Goal: Task Accomplishment & Management: Complete application form

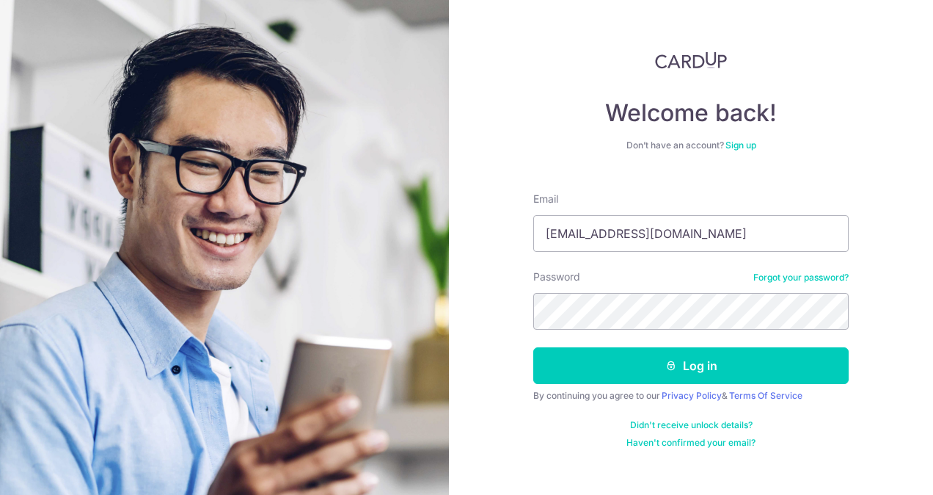
type input "[EMAIL_ADDRESS][DOMAIN_NAME]"
click at [533, 347] on button "Log in" at bounding box center [690, 365] width 315 height 37
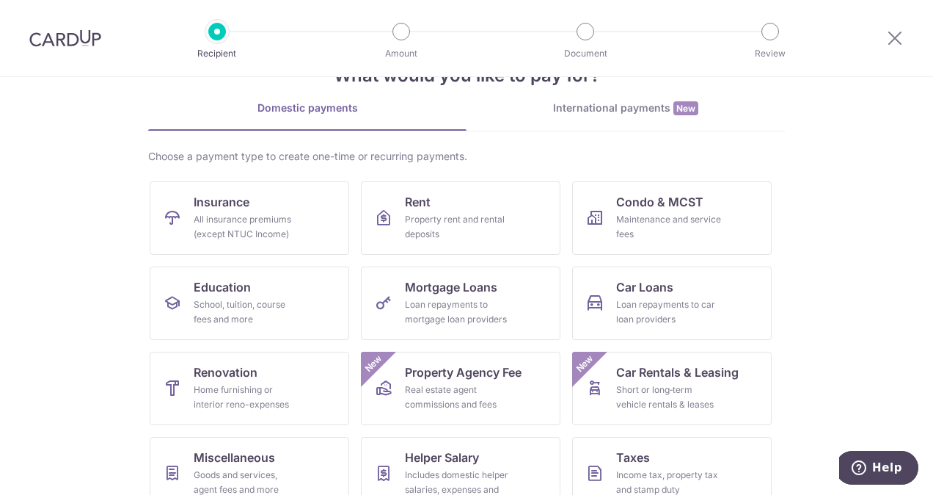
scroll to position [73, 0]
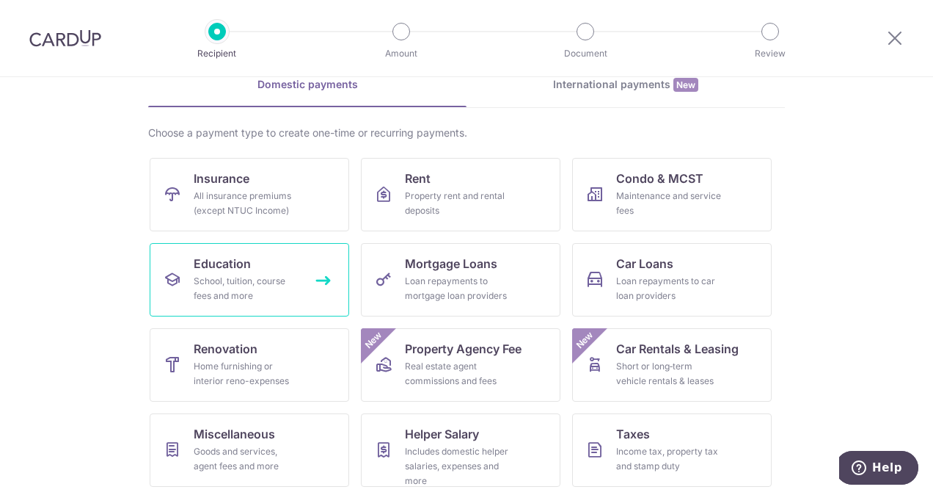
click at [239, 269] on span "Education" at bounding box center [222, 264] width 57 height 18
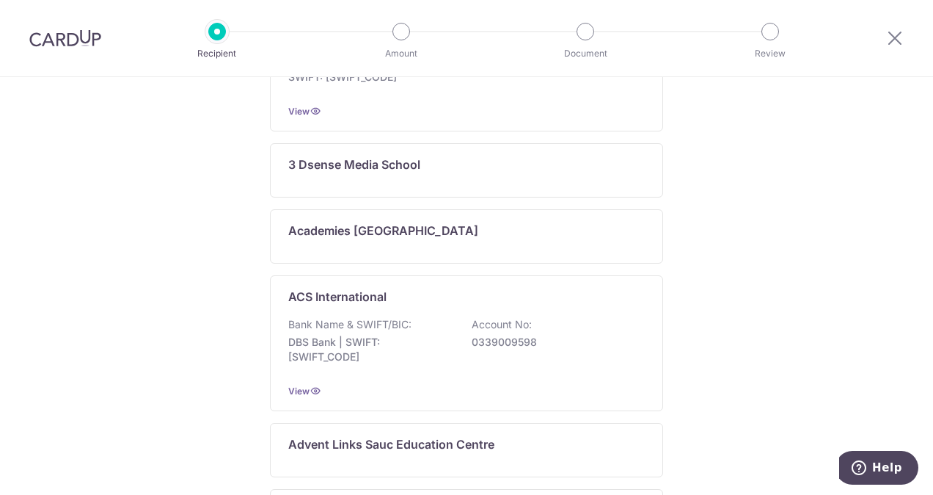
scroll to position [184, 0]
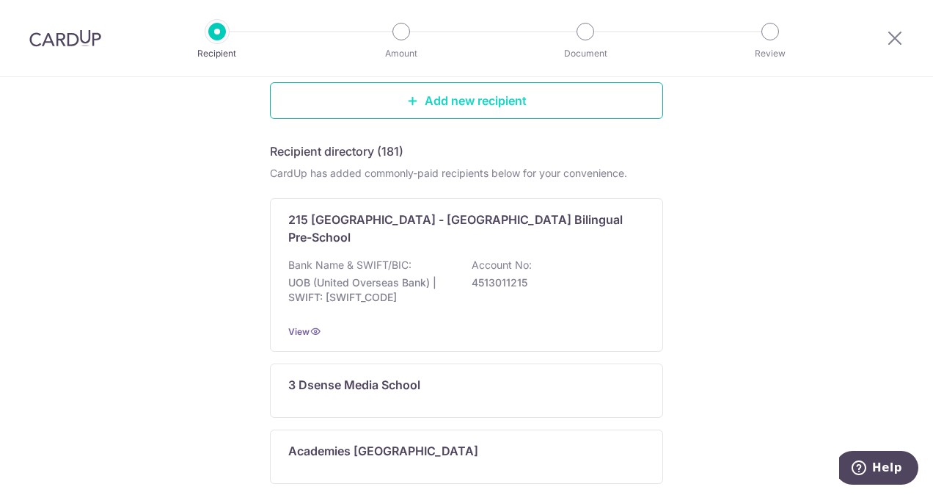
click at [454, 102] on link "Add new recipient" at bounding box center [466, 100] width 393 height 37
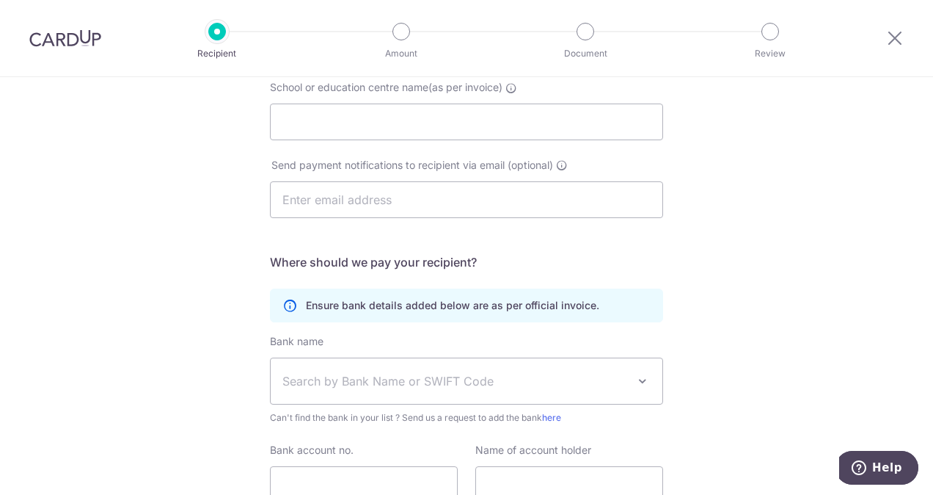
scroll to position [220, 0]
